Goal: Find specific page/section: Find specific page/section

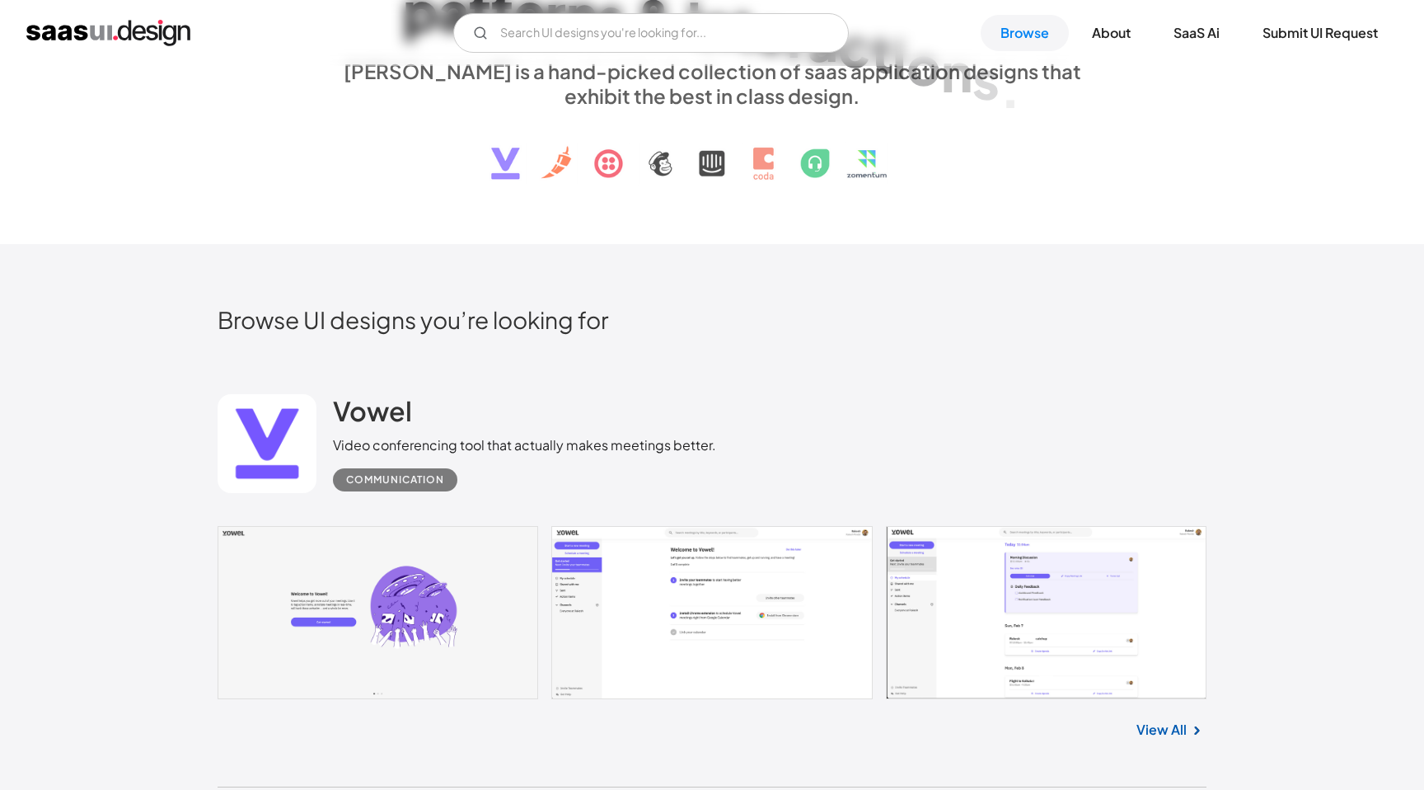
scroll to position [292, 0]
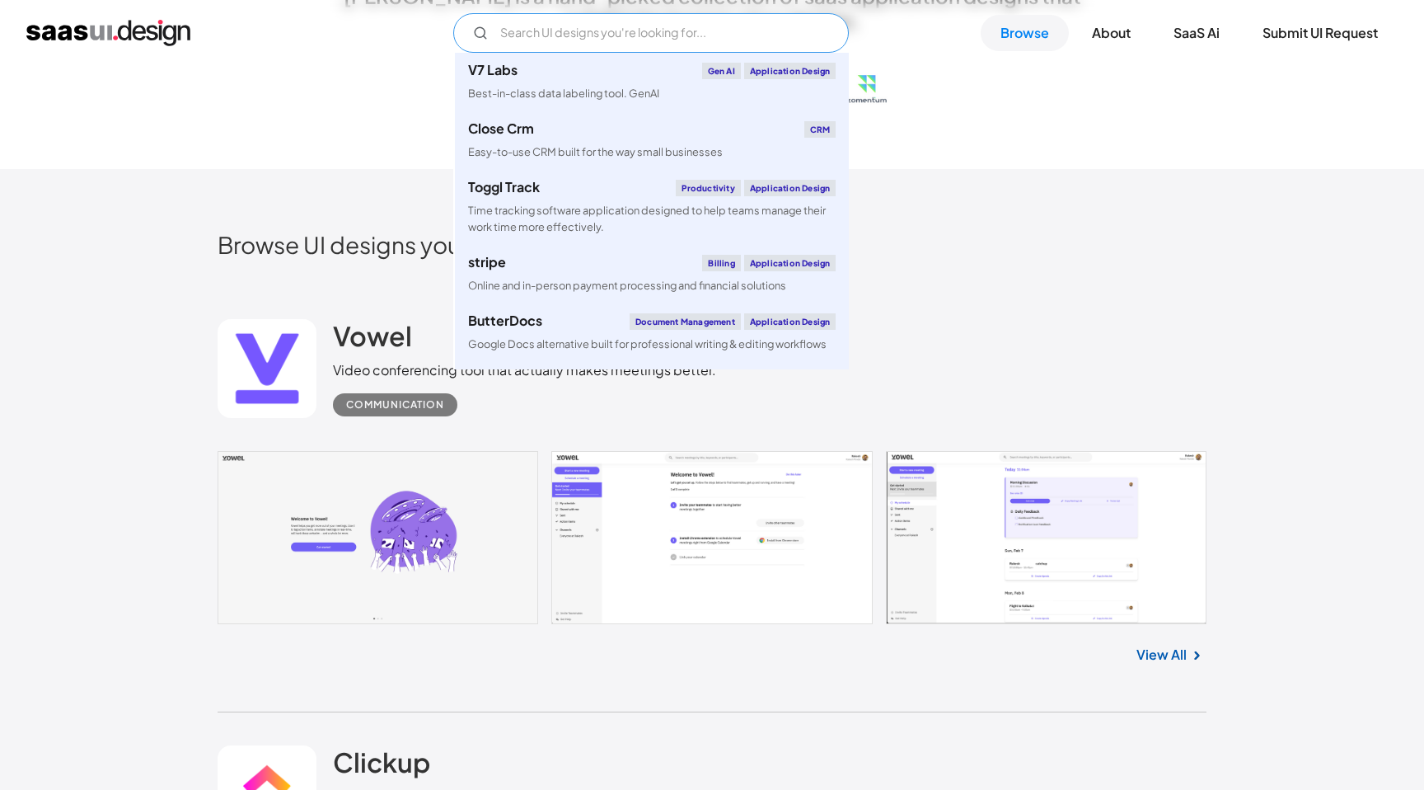
click at [772, 41] on input "Email Form" at bounding box center [651, 33] width 396 height 40
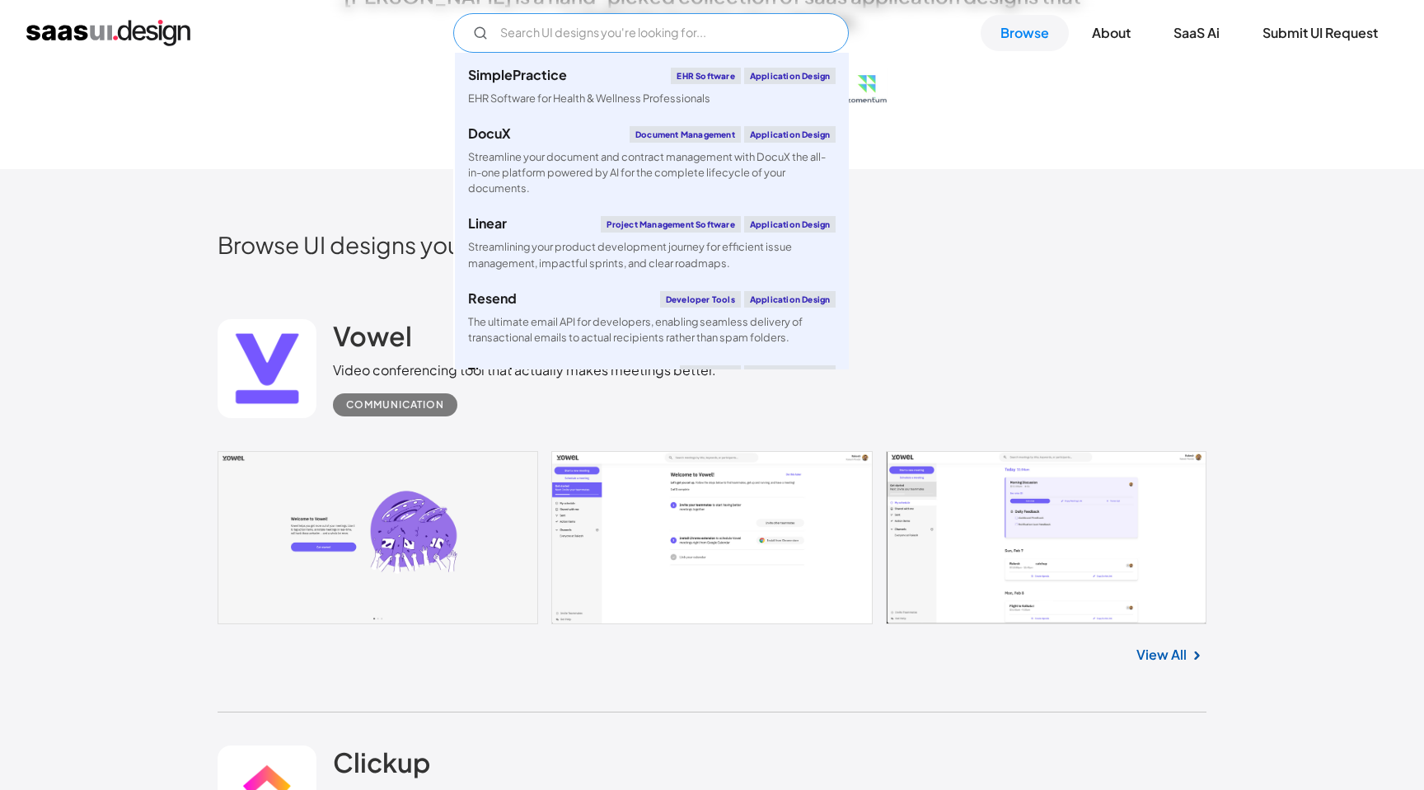
scroll to position [732, 0]
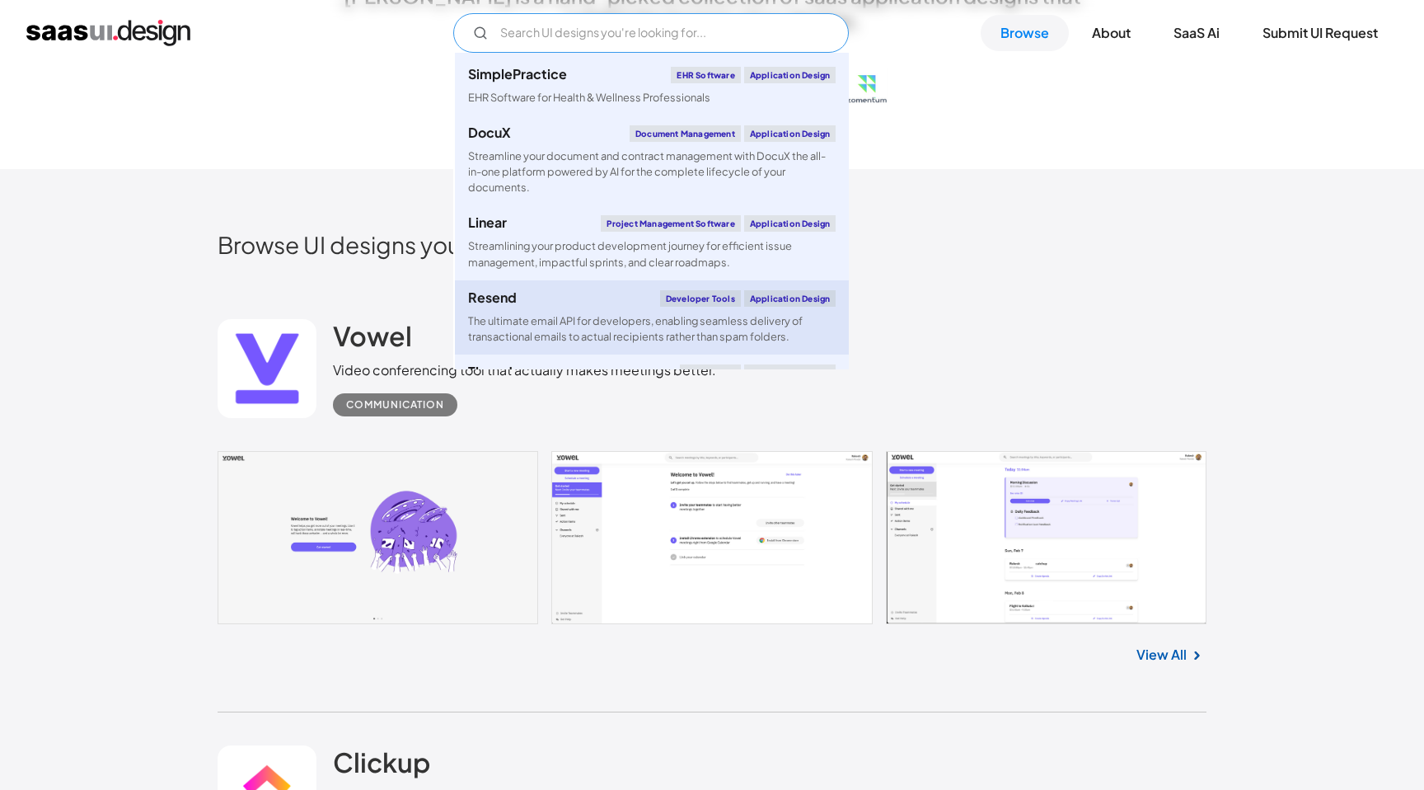
click at [701, 299] on div "Developer tools" at bounding box center [700, 298] width 81 height 16
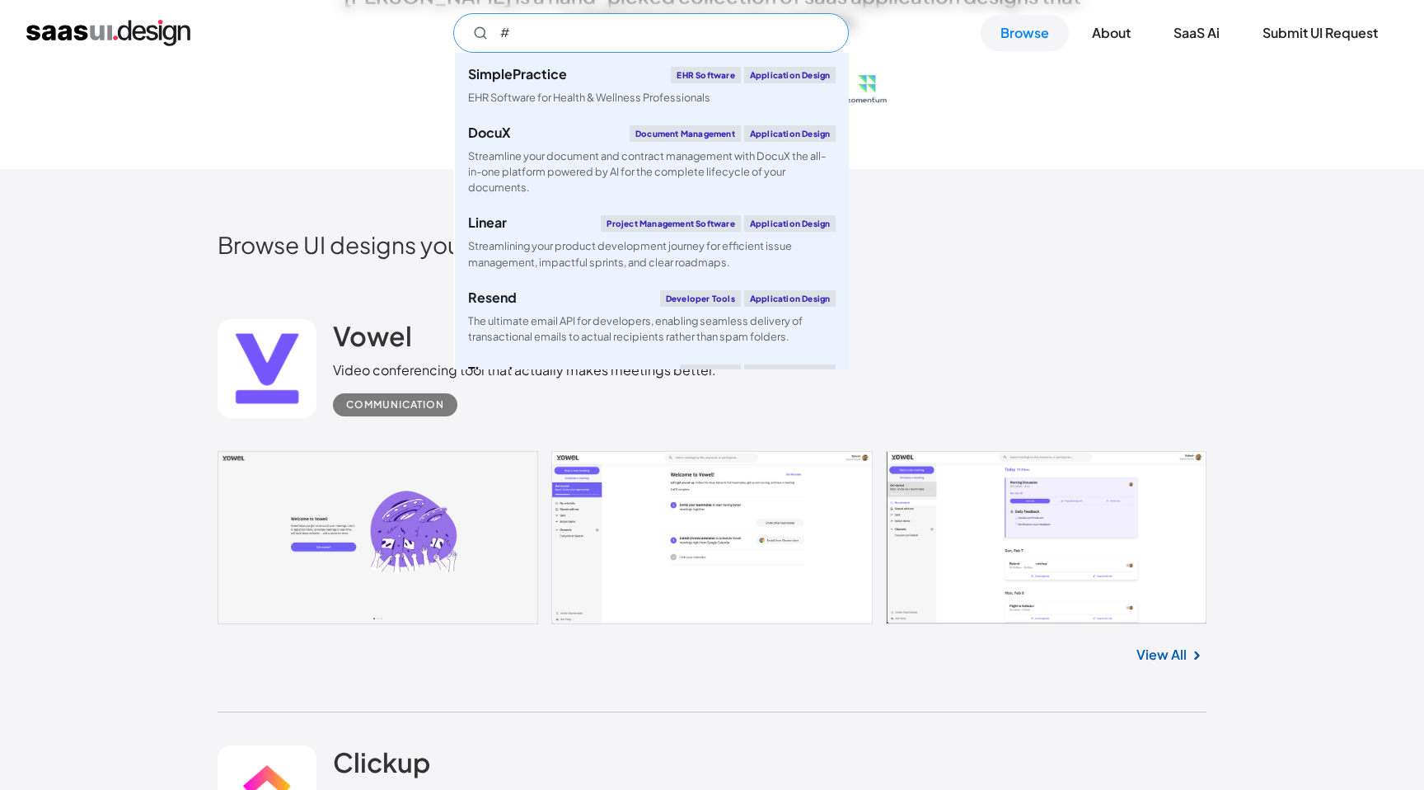
scroll to position [0, 0]
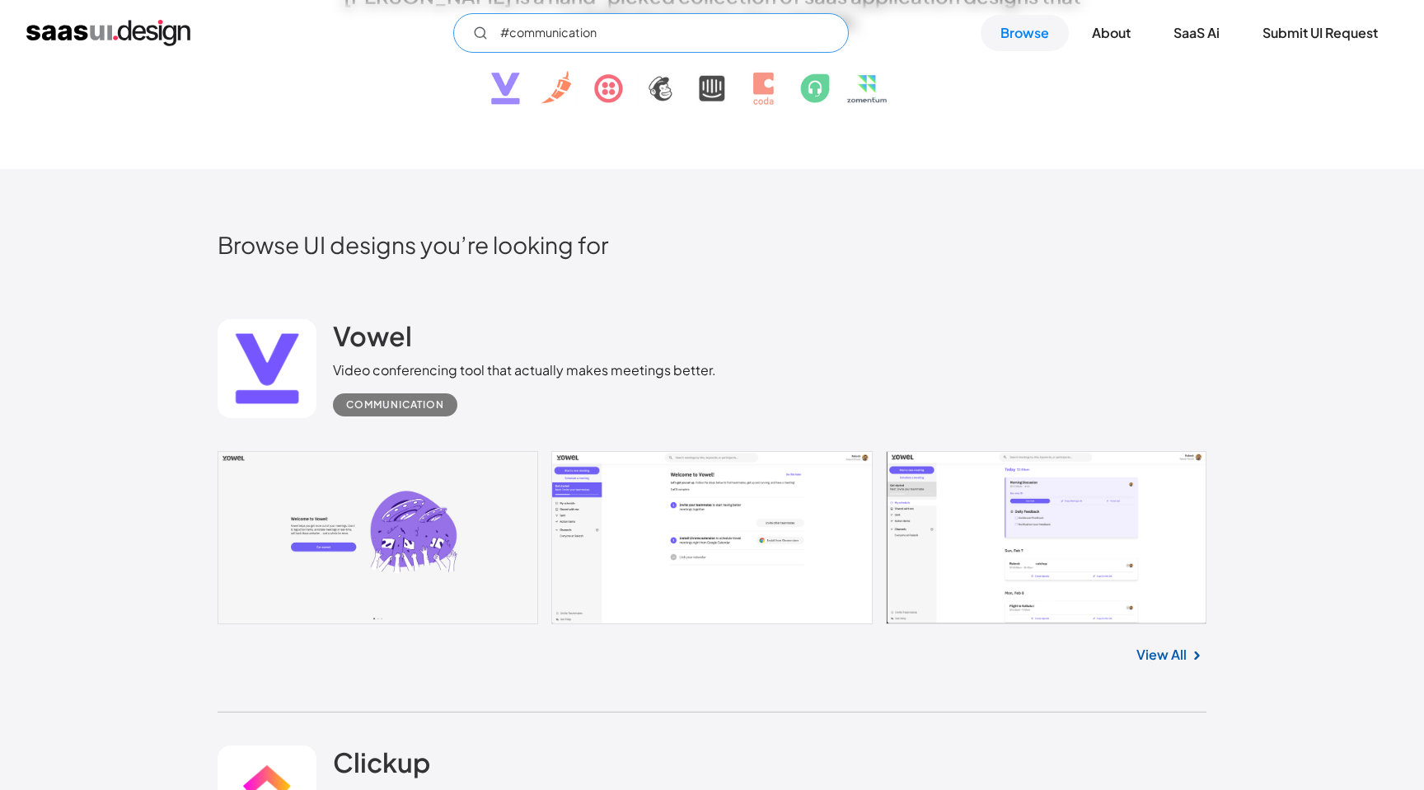
click at [502, 35] on input "#communication" at bounding box center [651, 33] width 396 height 40
click at [507, 35] on input "#communication" at bounding box center [651, 33] width 396 height 40
type input "communication"
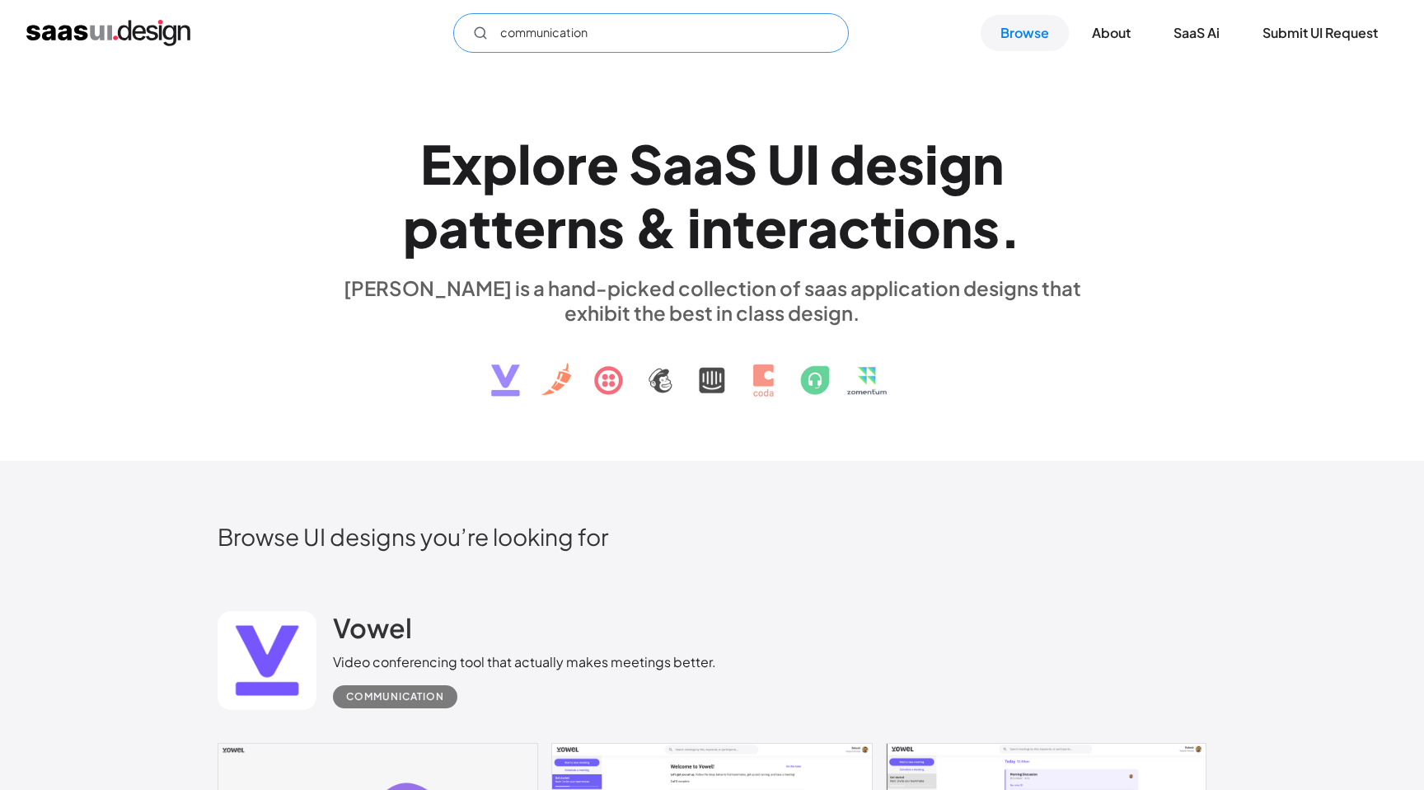
click at [582, 38] on input "communication" at bounding box center [651, 33] width 396 height 40
click at [575, 38] on input "communication" at bounding box center [651, 33] width 396 height 40
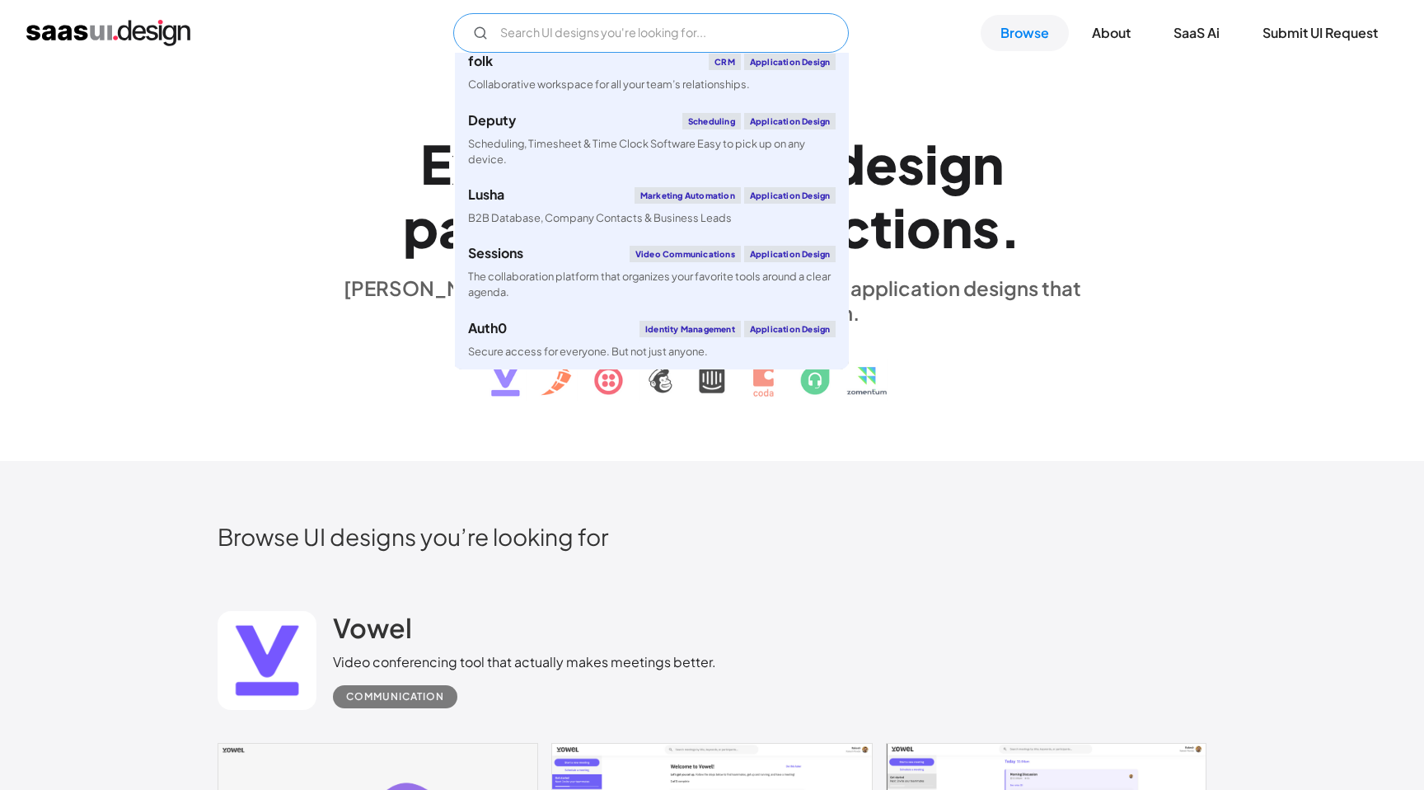
scroll to position [1, 0]
